Goal: Information Seeking & Learning: Learn about a topic

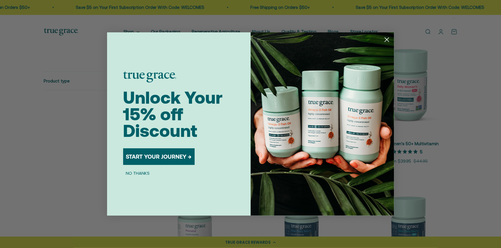
click at [386, 41] on circle "Close dialog" at bounding box center [386, 39] width 9 height 9
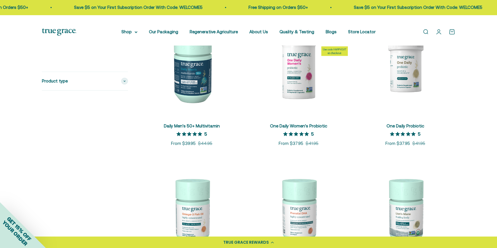
scroll to position [452, 0]
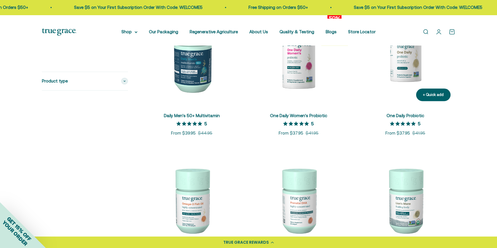
click at [408, 106] on img at bounding box center [405, 56] width 100 height 100
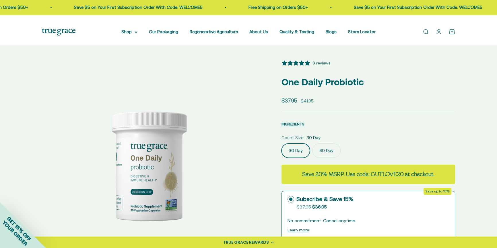
select select "3"
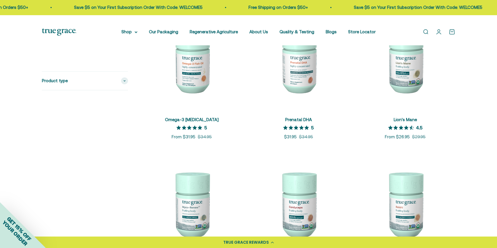
scroll to position [609, 0]
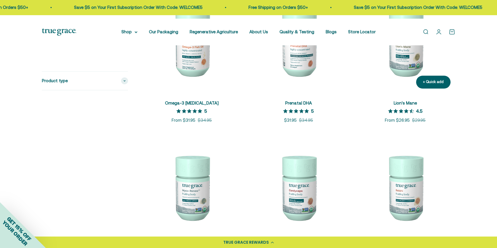
click at [411, 93] on img at bounding box center [405, 43] width 100 height 100
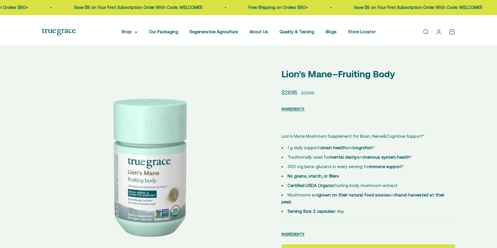
select select "3"
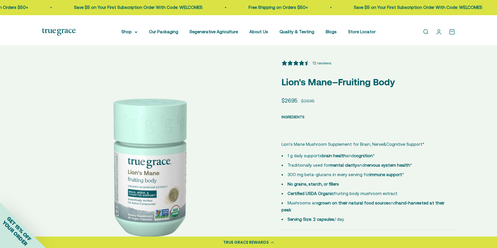
click at [298, 119] on span "INGREDIENTS" at bounding box center [292, 117] width 23 height 4
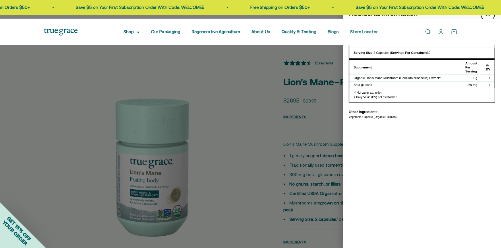
click at [187, 97] on div at bounding box center [250, 124] width 501 height 248
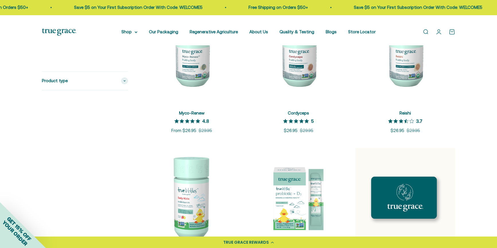
scroll to position [755, 0]
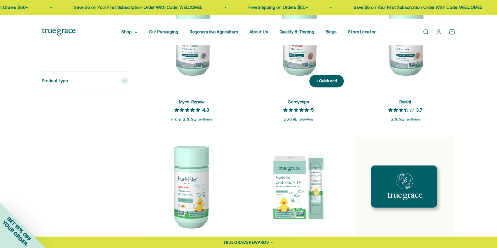
click at [313, 92] on img at bounding box center [298, 42] width 100 height 100
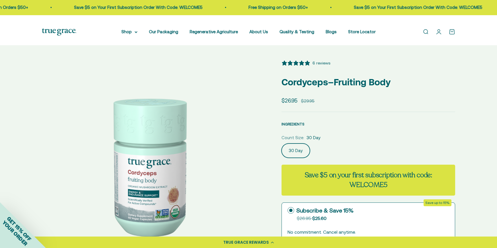
click at [300, 155] on safe-sticky "6 reviews Cordyceps–Fruiting Body Sale price $26.95 Regular price $29.95 INGRED…" at bounding box center [368, 249] width 174 height 379
select select "3"
click at [300, 127] on span "INGREDIENTS" at bounding box center [292, 124] width 23 height 4
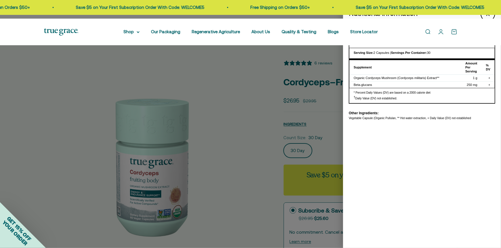
click at [197, 96] on div at bounding box center [250, 124] width 501 height 248
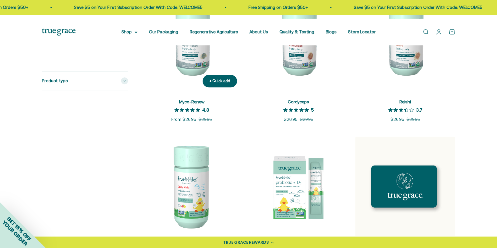
click at [194, 92] on img at bounding box center [192, 42] width 100 height 100
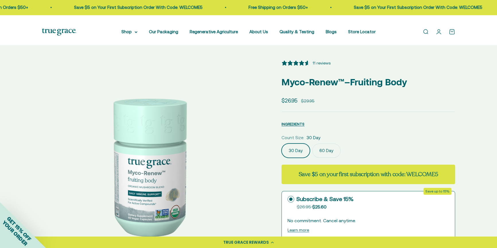
select select "3"
click at [302, 127] on span "INGREDIENTS" at bounding box center [292, 124] width 23 height 4
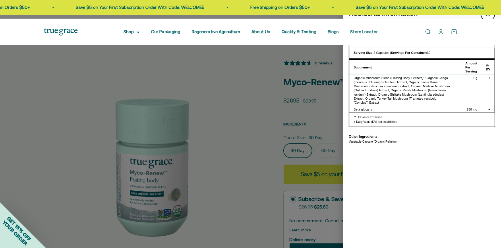
click at [224, 132] on div at bounding box center [250, 124] width 501 height 248
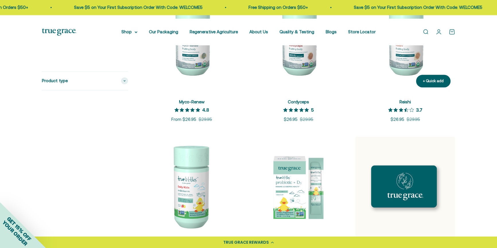
click at [413, 92] on img at bounding box center [405, 42] width 100 height 100
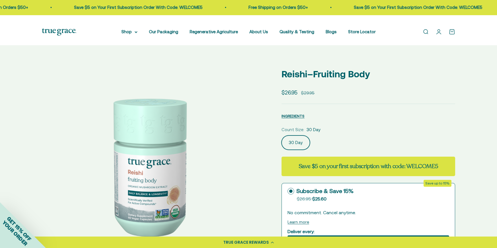
select select "3"
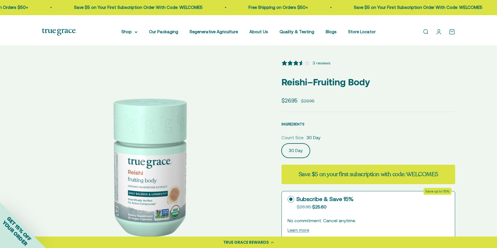
click at [301, 127] on span "INGREDIENTS" at bounding box center [292, 124] width 23 height 4
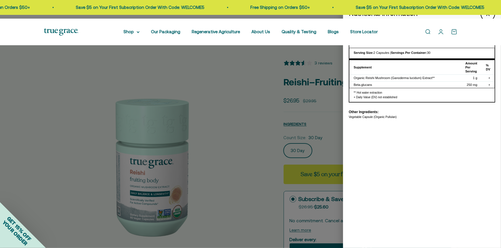
click at [213, 126] on div at bounding box center [250, 124] width 501 height 248
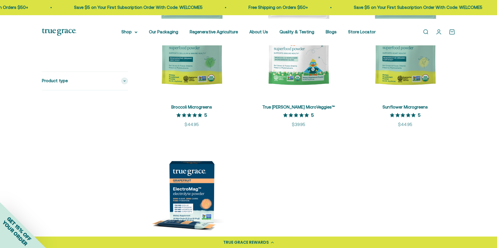
scroll to position [1049, 0]
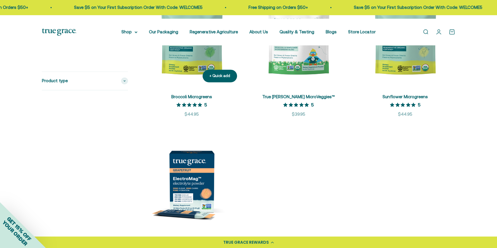
click at [207, 87] on img at bounding box center [192, 37] width 100 height 100
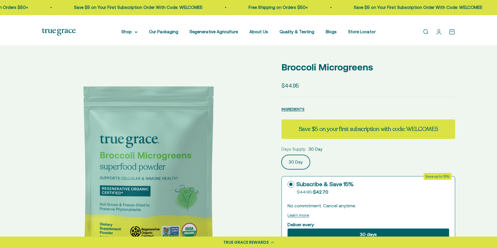
select select "3"
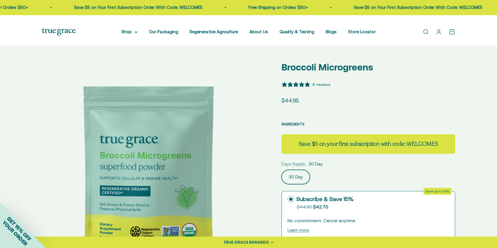
click at [300, 127] on span "INGREDIENTS" at bounding box center [292, 124] width 23 height 4
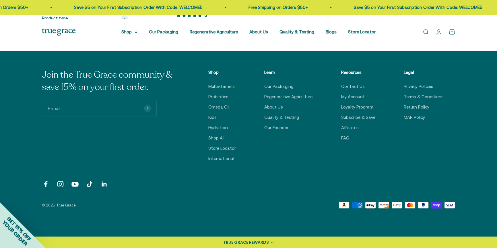
scroll to position [1289, 0]
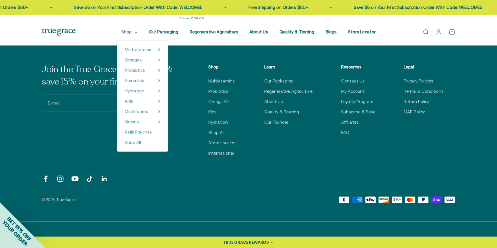
click at [134, 35] on summary "Shop" at bounding box center [129, 31] width 16 height 7
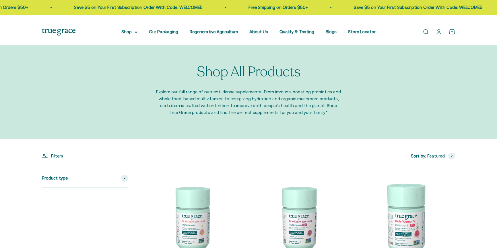
click at [134, 35] on summary "Shop" at bounding box center [129, 31] width 16 height 7
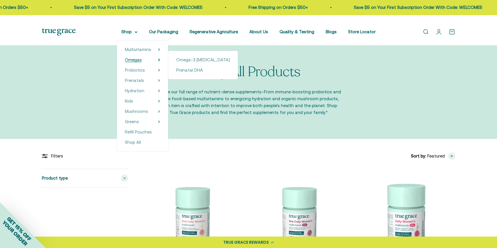
click at [139, 62] on span "Omegas" at bounding box center [133, 59] width 17 height 5
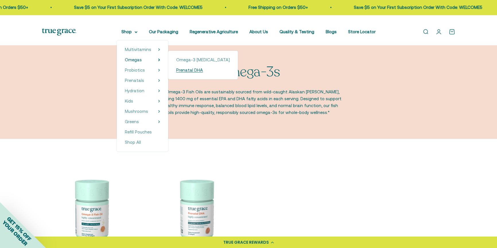
click at [194, 73] on span "Prenatal DHA" at bounding box center [189, 70] width 27 height 5
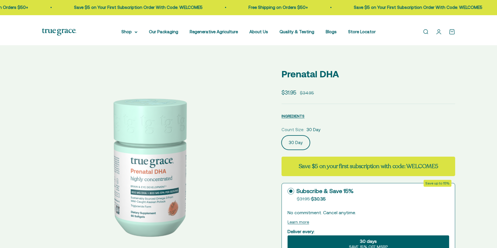
select select "3"
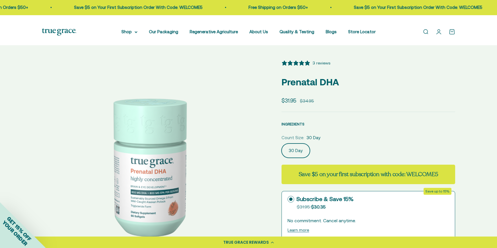
click at [304, 127] on span "INGREDIENTS" at bounding box center [292, 124] width 23 height 4
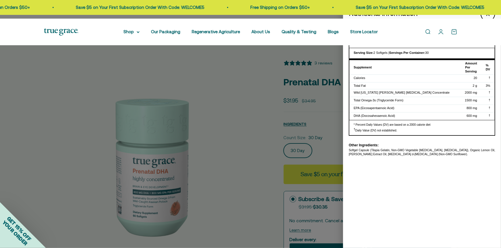
click at [210, 107] on div at bounding box center [250, 124] width 501 height 248
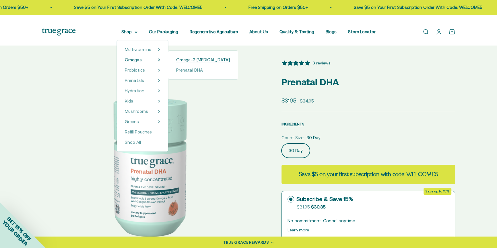
click at [192, 62] on span "Omega-3 [MEDICAL_DATA]" at bounding box center [203, 59] width 54 height 5
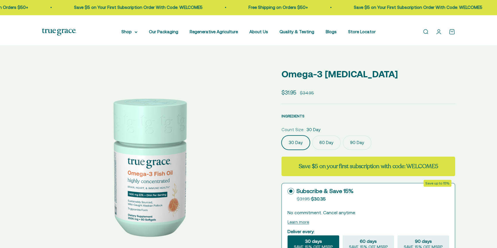
click at [304, 119] on span "INGREDIENTS" at bounding box center [292, 116] width 23 height 4
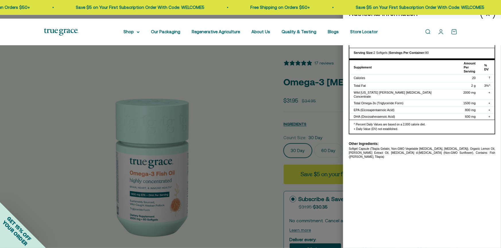
select select "3"
click at [228, 132] on div at bounding box center [250, 124] width 501 height 248
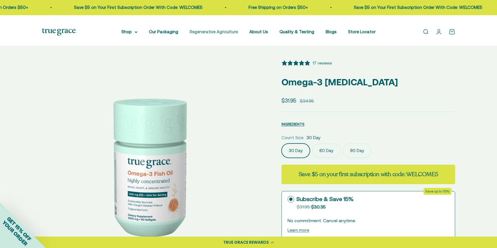
click at [226, 34] on link "Regenerative Agriculture" at bounding box center [214, 31] width 48 height 5
